Goal: Navigation & Orientation: Find specific page/section

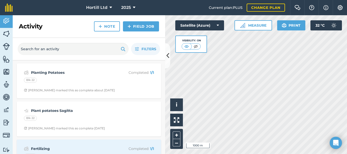
scroll to position [178, 0]
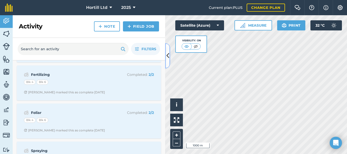
click at [168, 55] on icon at bounding box center [167, 55] width 3 height 9
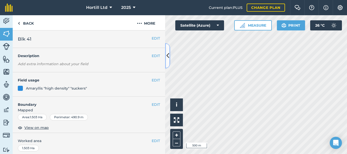
click at [169, 56] on icon at bounding box center [167, 55] width 3 height 9
